Goal: Information Seeking & Learning: Check status

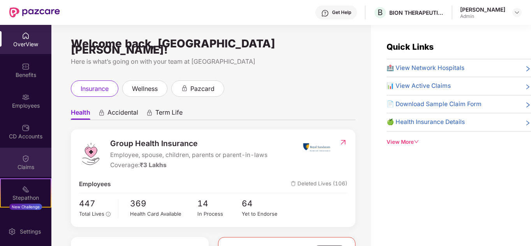
scroll to position [25, 0]
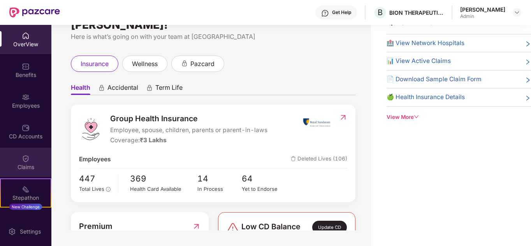
click at [25, 165] on div "Claims" at bounding box center [25, 167] width 51 height 8
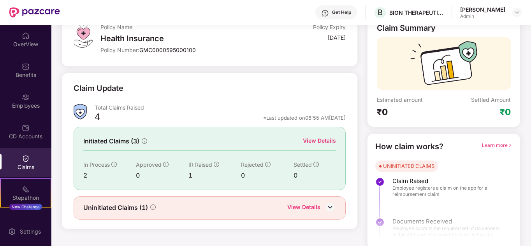
scroll to position [58, 0]
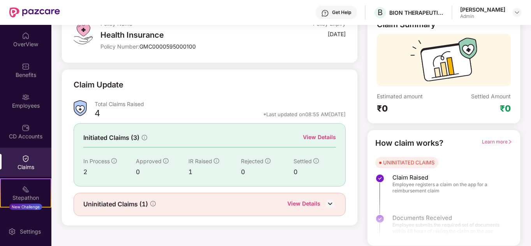
click at [300, 207] on div "View Details" at bounding box center [303, 205] width 33 height 10
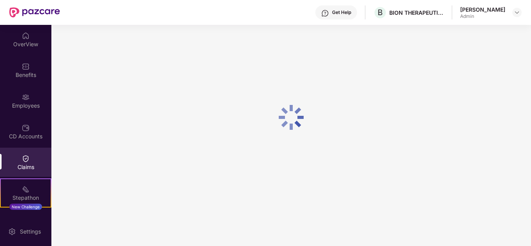
scroll to position [25, 0]
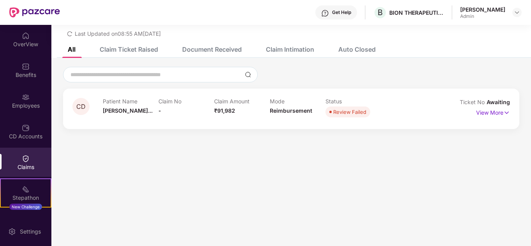
click at [130, 50] on div "Claim Ticket Raised" at bounding box center [129, 50] width 58 height 8
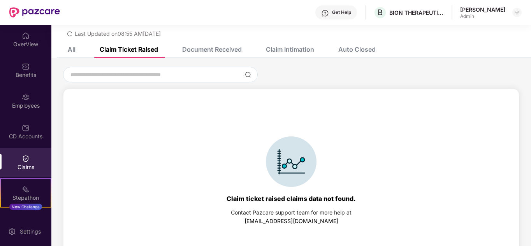
click at [212, 49] on div "Document Received" at bounding box center [212, 50] width 60 height 8
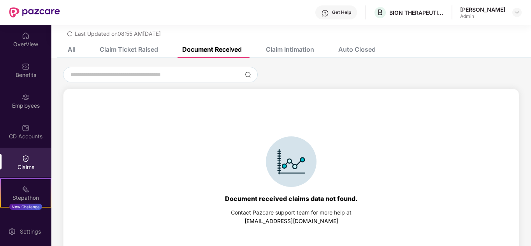
click at [296, 46] on div "Claim Intimation" at bounding box center [290, 50] width 48 height 8
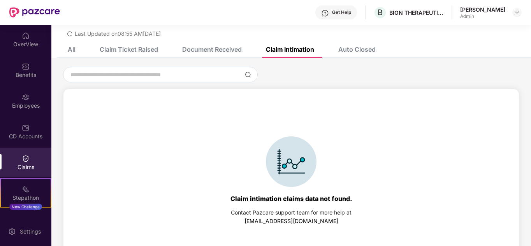
click at [364, 49] on div "Auto Closed" at bounding box center [356, 50] width 37 height 8
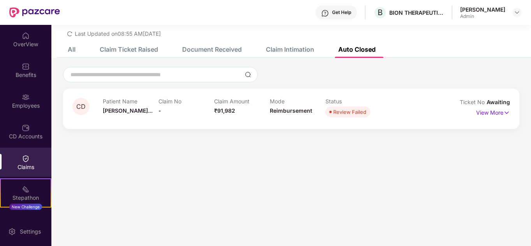
click at [71, 47] on div "All" at bounding box center [72, 50] width 8 height 8
click at [27, 161] on img at bounding box center [26, 159] width 8 height 8
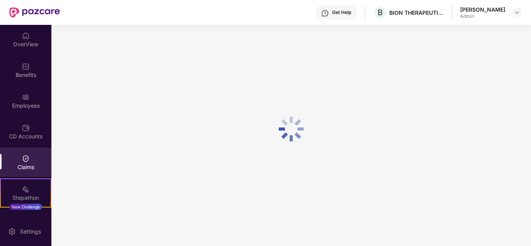
scroll to position [25, 0]
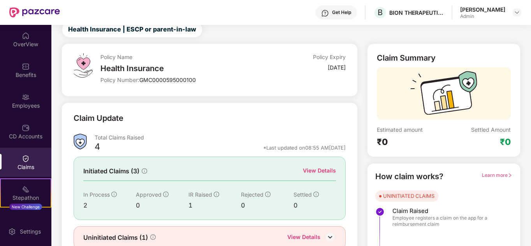
click at [310, 170] on div "View Details" at bounding box center [319, 170] width 33 height 9
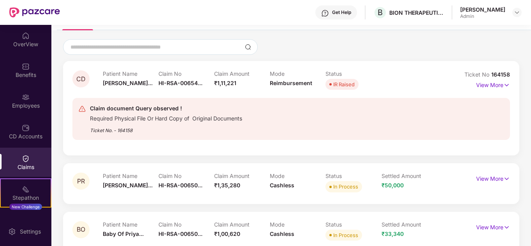
scroll to position [64, 0]
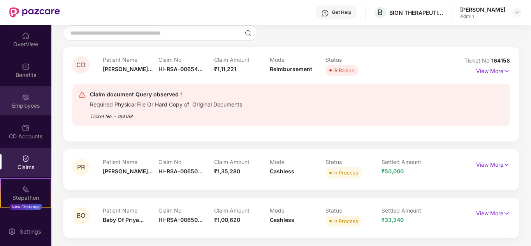
click at [27, 102] on div "Employees" at bounding box center [25, 106] width 51 height 8
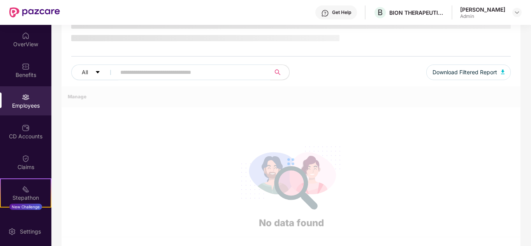
scroll to position [64, 0]
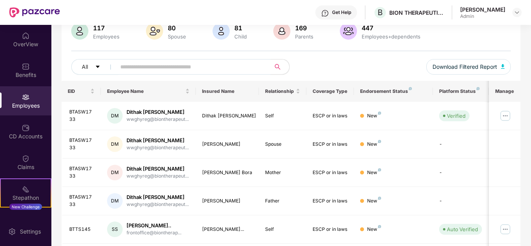
click at [141, 69] on input "text" at bounding box center [190, 67] width 140 height 12
type input "*****"
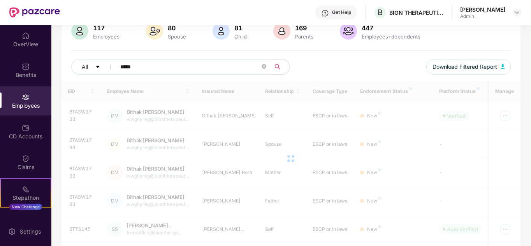
scroll to position [33, 0]
